Goal: Find specific page/section: Find specific page/section

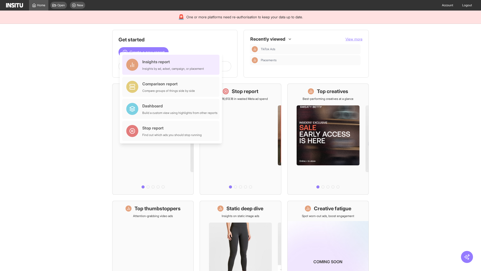
click at [172, 65] on div "Insights report Insights by ad, adset, campaign, or placement" at bounding box center [173, 65] width 62 height 12
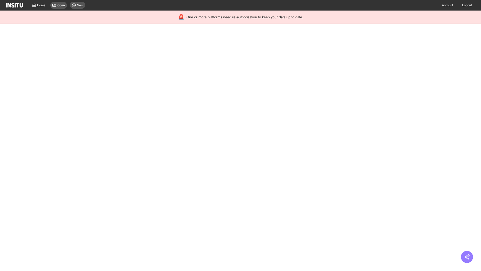
select select "**"
